Goal: Download file/media

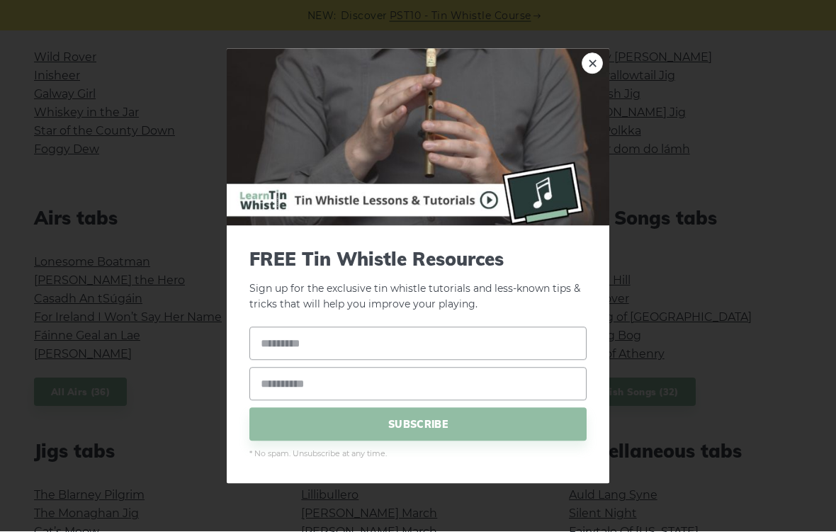
scroll to position [408, 0]
click at [591, 74] on link "×" at bounding box center [592, 62] width 21 height 21
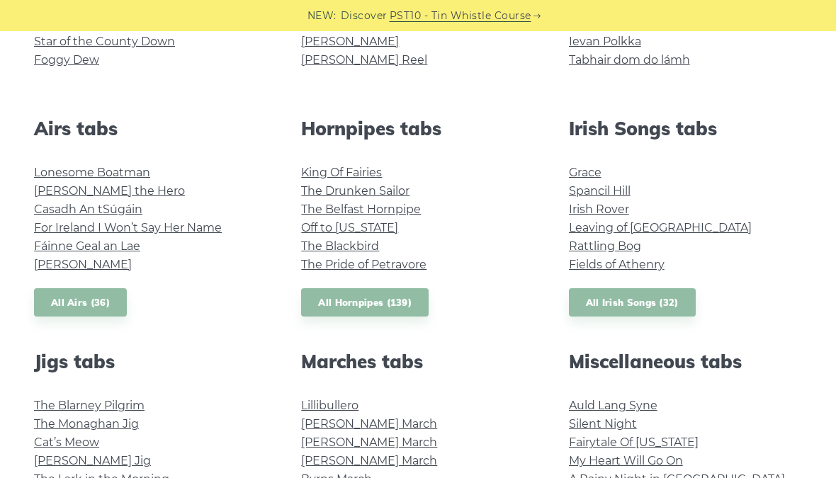
scroll to position [494, 0]
click at [641, 305] on link "All Irish Songs (32)" at bounding box center [632, 302] width 127 height 29
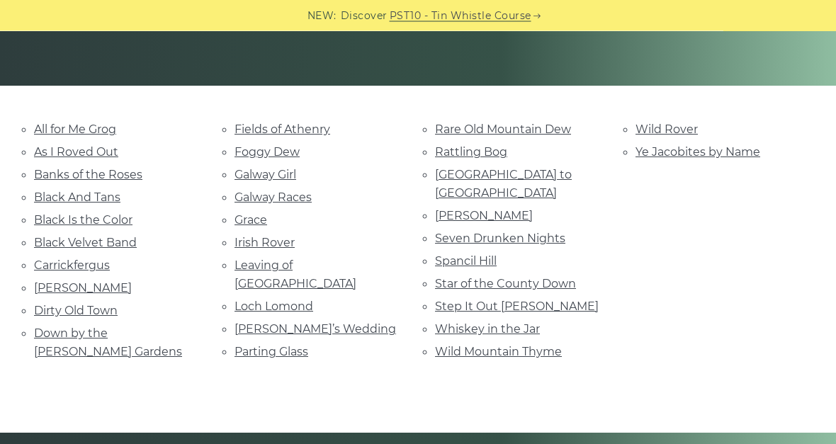
scroll to position [286, 0]
click at [544, 175] on link "Rocky Road to Dublin" at bounding box center [503, 184] width 137 height 32
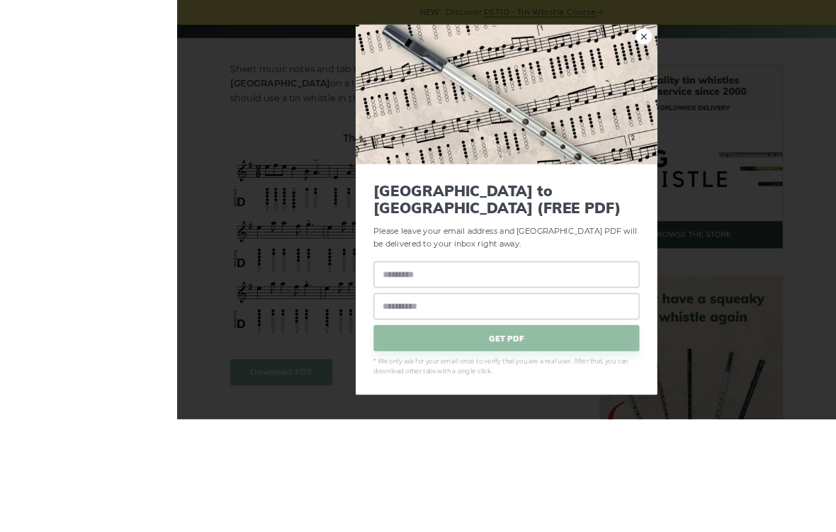
scroll to position [331, 0]
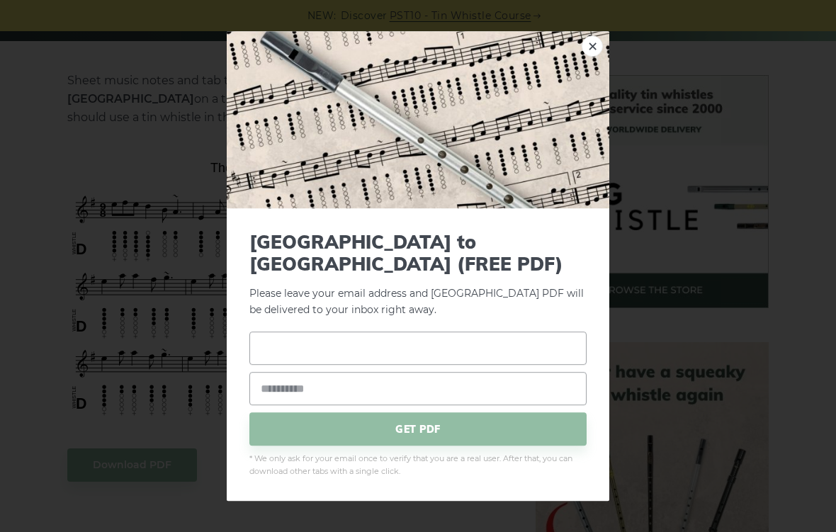
click at [507, 352] on input "text" at bounding box center [417, 348] width 337 height 33
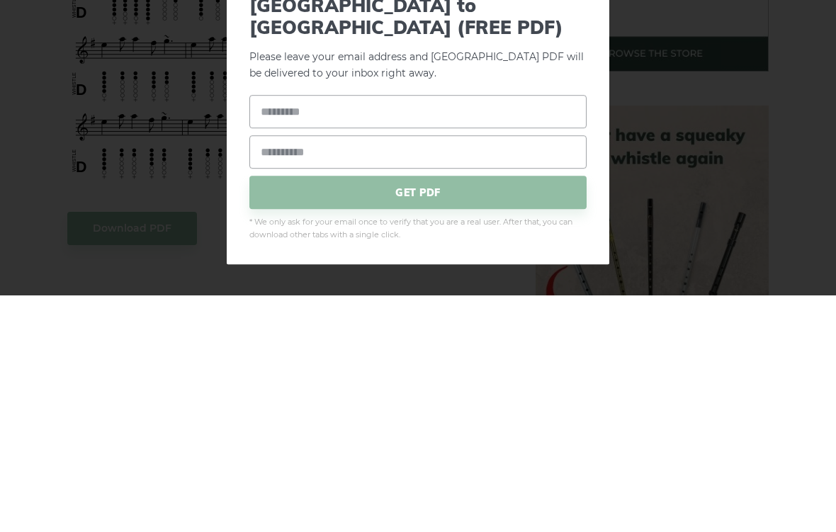
click at [770, 152] on div "× Rocky Road to Dublin (FREE PDF) Please leave your email address and the Rocky…" at bounding box center [418, 266] width 836 height 532
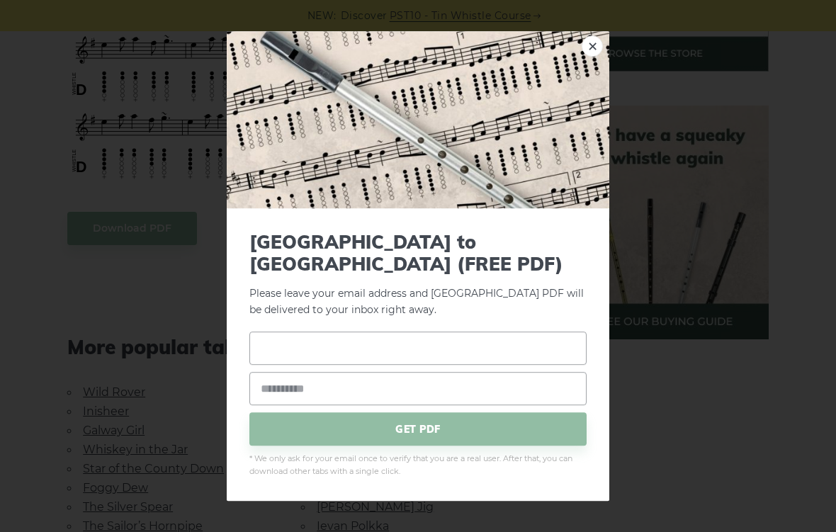
click at [491, 347] on input "text" at bounding box center [417, 348] width 337 height 33
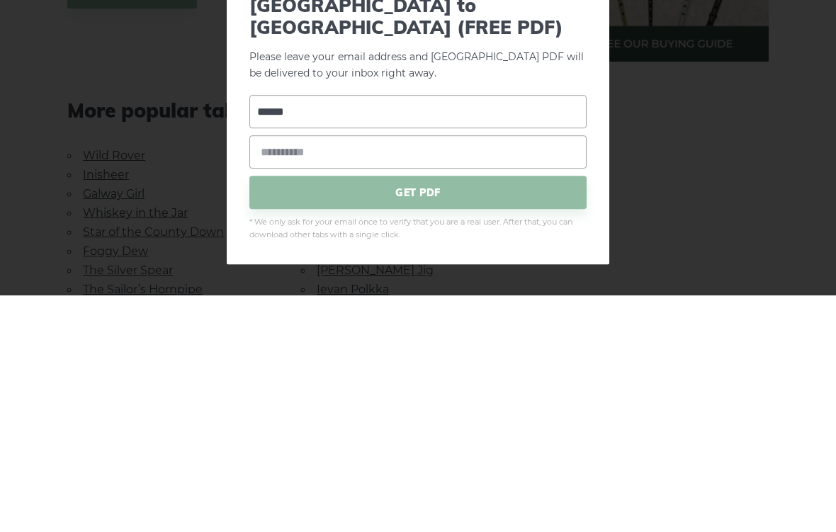
type input "******"
click at [478, 373] on input "email" at bounding box center [417, 389] width 337 height 33
type input "**********"
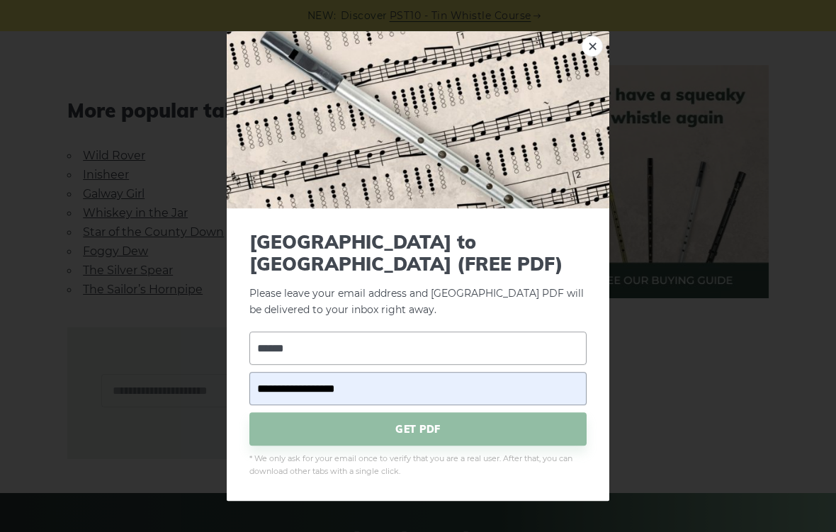
click at [472, 425] on span "GET PDF" at bounding box center [417, 429] width 337 height 33
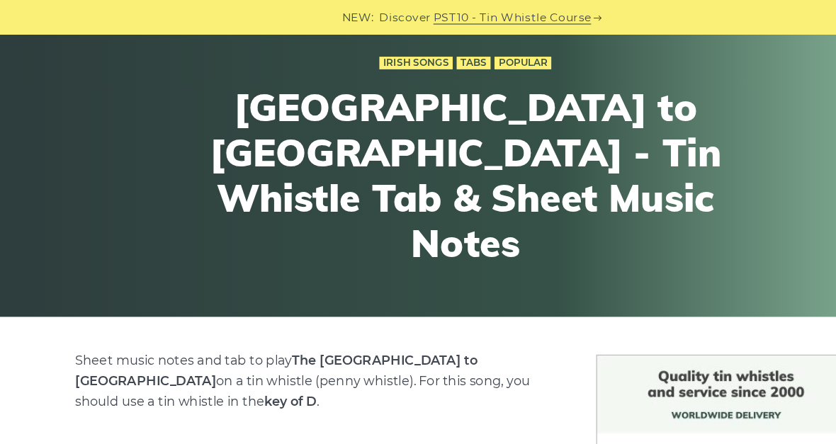
scroll to position [0, 0]
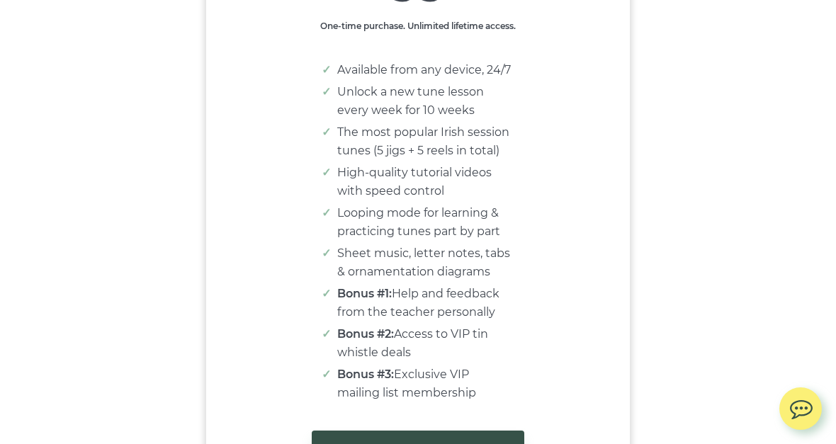
scroll to position [9172, 0]
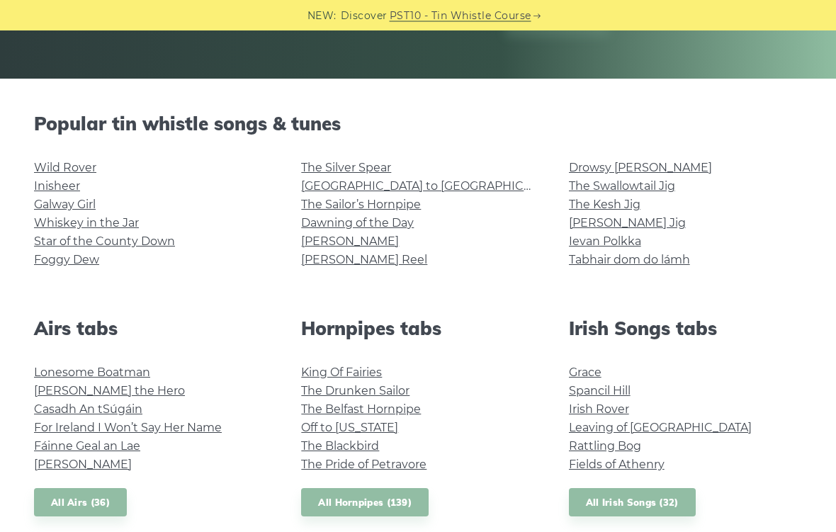
scroll to position [293, 0]
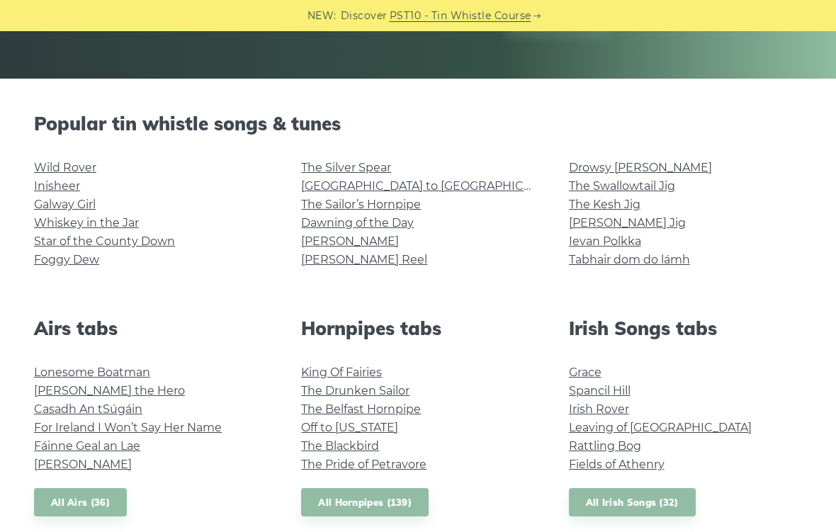
click at [402, 220] on link "Dawning of the Day" at bounding box center [357, 222] width 113 height 13
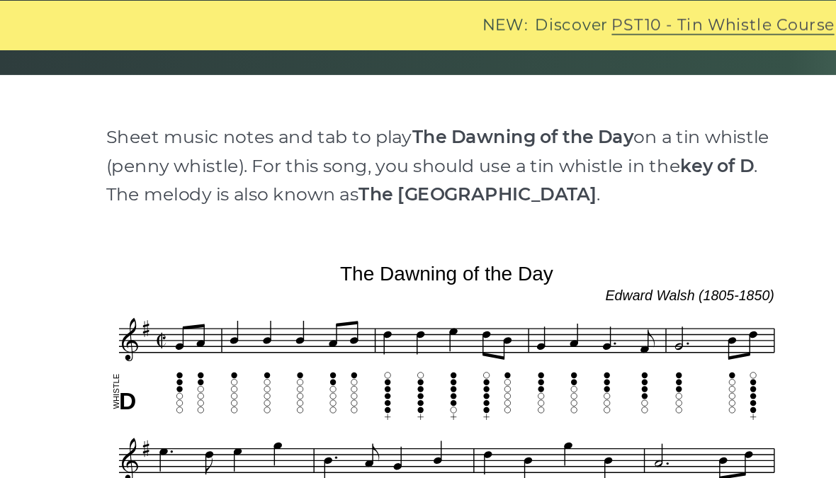
scroll to position [324, 0]
